Goal: Find specific page/section: Find specific page/section

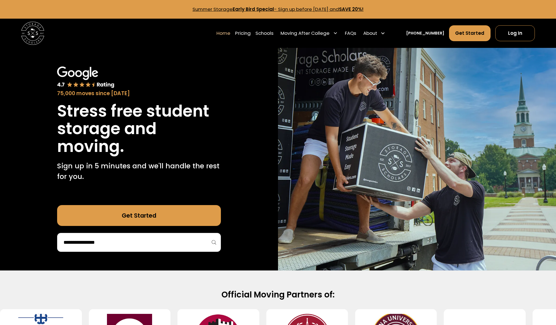
click at [277, 35] on div "Home Pricing Schools Moving After College Commercial Moving Post Grad Moving Ge…" at bounding box center [301, 33] width 171 height 16
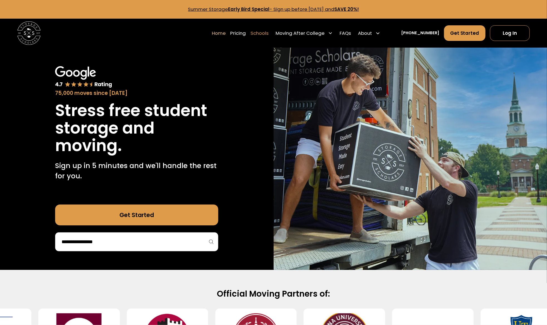
click at [269, 35] on link "Schools" at bounding box center [260, 33] width 18 height 16
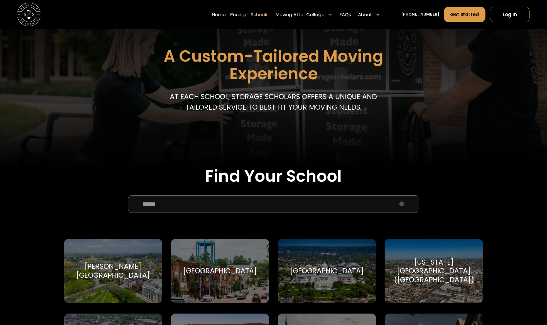
scroll to position [56, 0]
click at [168, 211] on input "School Select Form" at bounding box center [273, 205] width 291 height 18
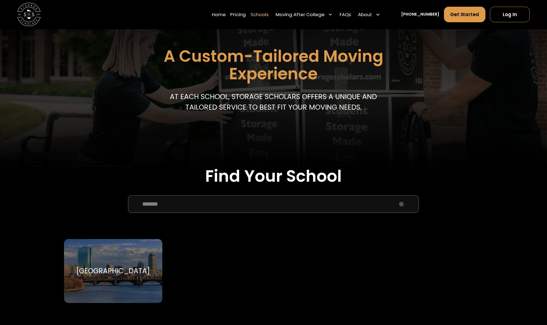
type input "*******"
click at [112, 272] on div "[GEOGRAPHIC_DATA]" at bounding box center [113, 271] width 74 height 9
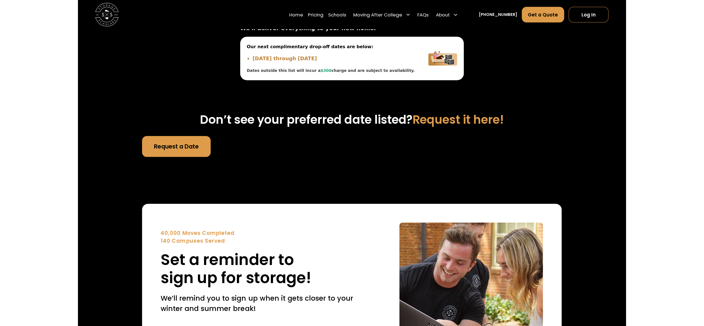
scroll to position [1782, 0]
